Goal: Task Accomplishment & Management: Use online tool/utility

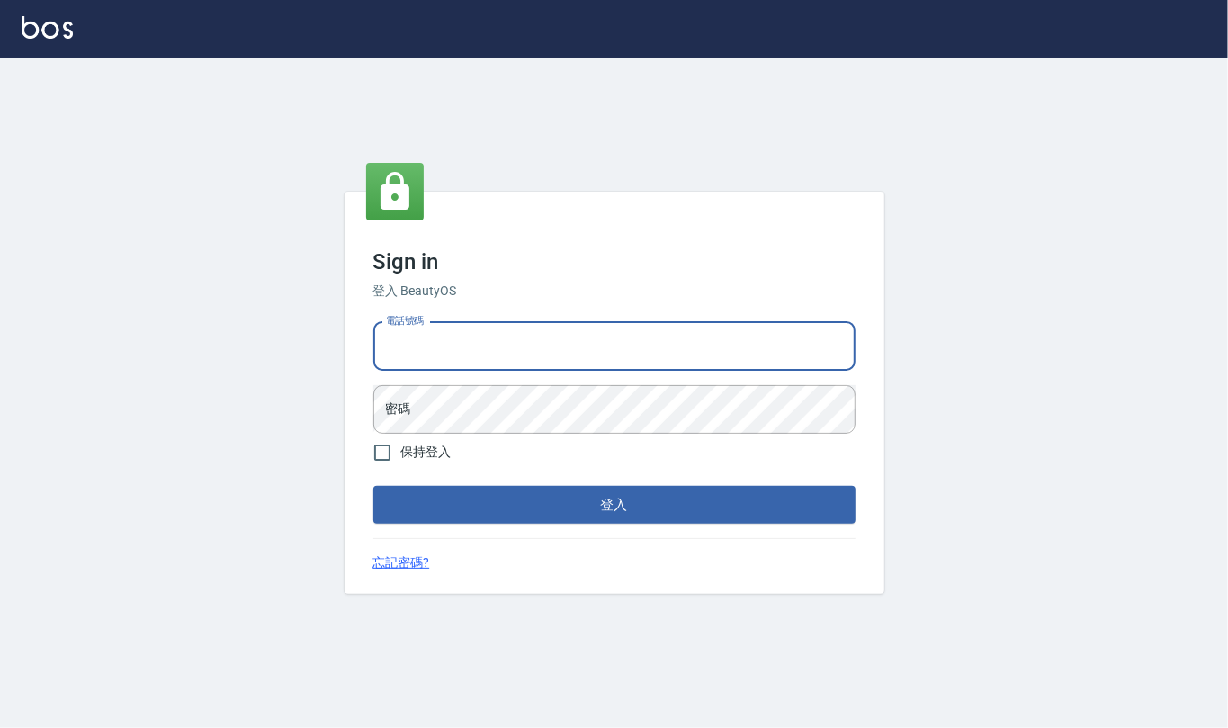
click at [646, 339] on input "電話號碼" at bounding box center [614, 346] width 482 height 49
type input "24212651"
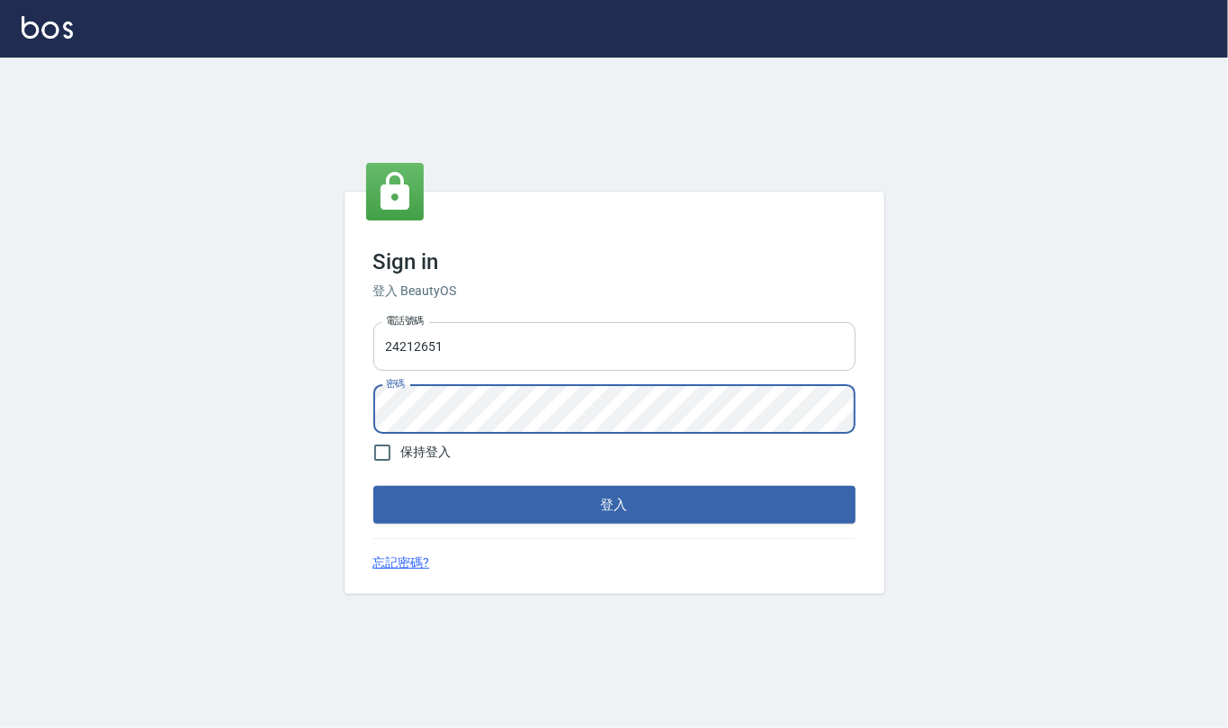
click at [373, 486] on button "登入" at bounding box center [614, 505] width 482 height 38
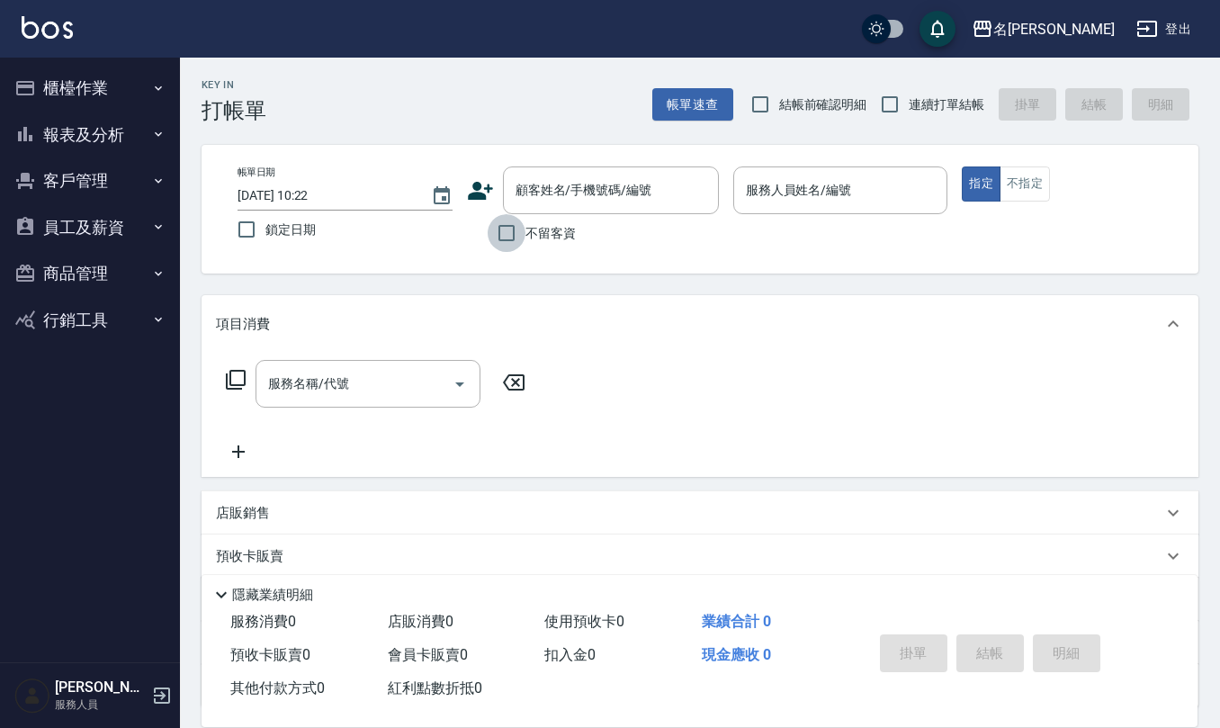
click at [506, 241] on input "不留客資" at bounding box center [507, 233] width 38 height 38
checkbox input "true"
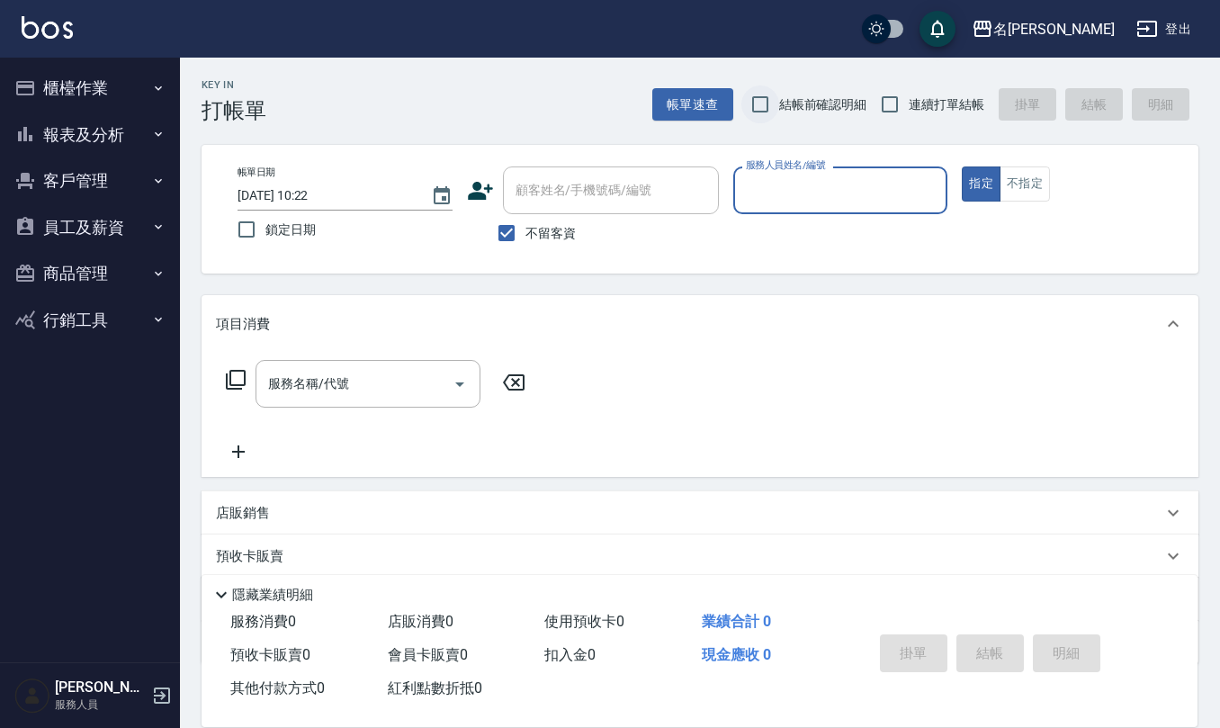
click at [767, 105] on input "結帳前確認明細" at bounding box center [760, 104] width 38 height 38
checkbox input "true"
click at [887, 108] on input "連續打單結帳" at bounding box center [890, 104] width 38 height 38
checkbox input "true"
click at [795, 192] on div "服務人員姓名/編號 服務人員姓名/編號" at bounding box center [840, 190] width 215 height 48
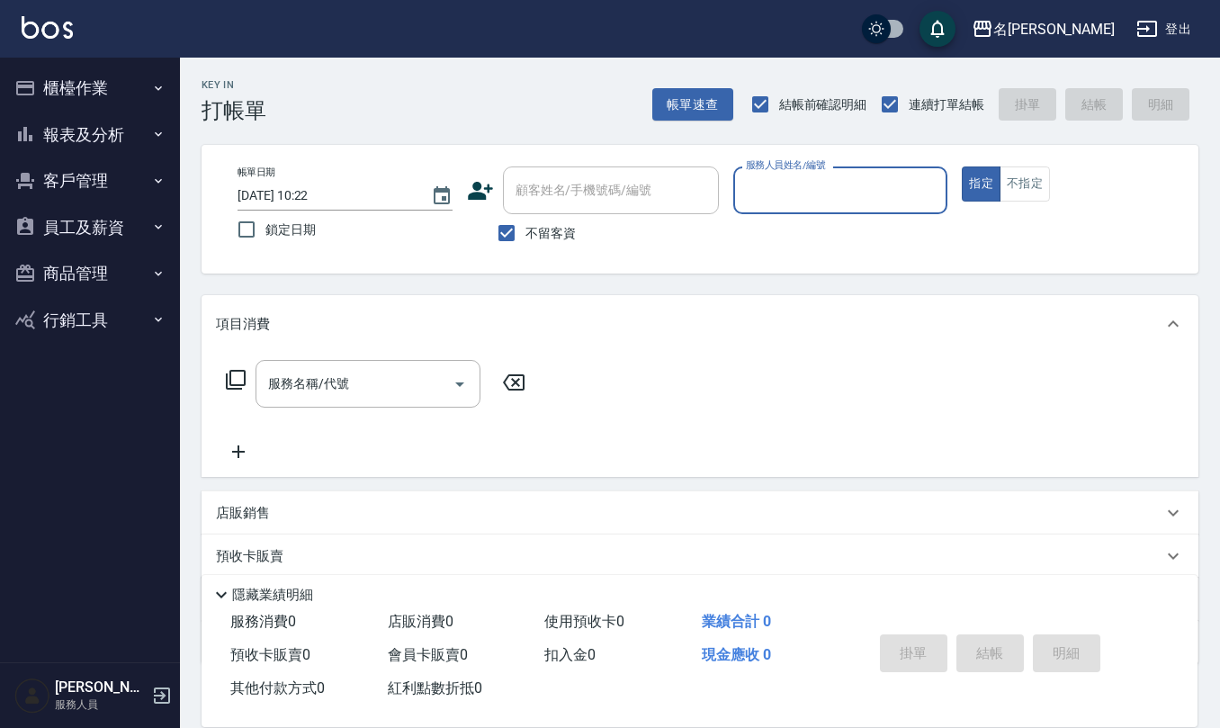
click at [795, 192] on input "服務人員姓名/編號" at bounding box center [840, 190] width 199 height 31
